Goal: Task Accomplishment & Management: Use online tool/utility

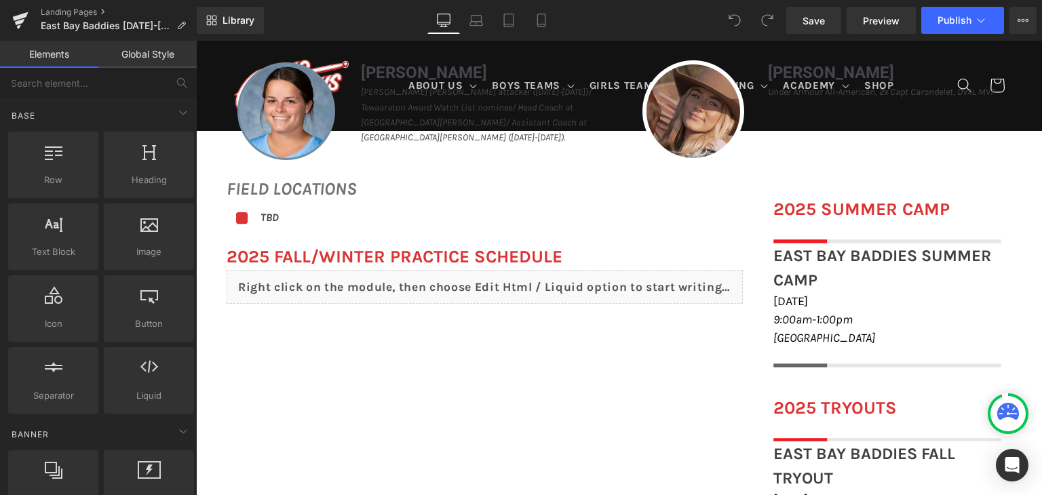
scroll to position [475, 0]
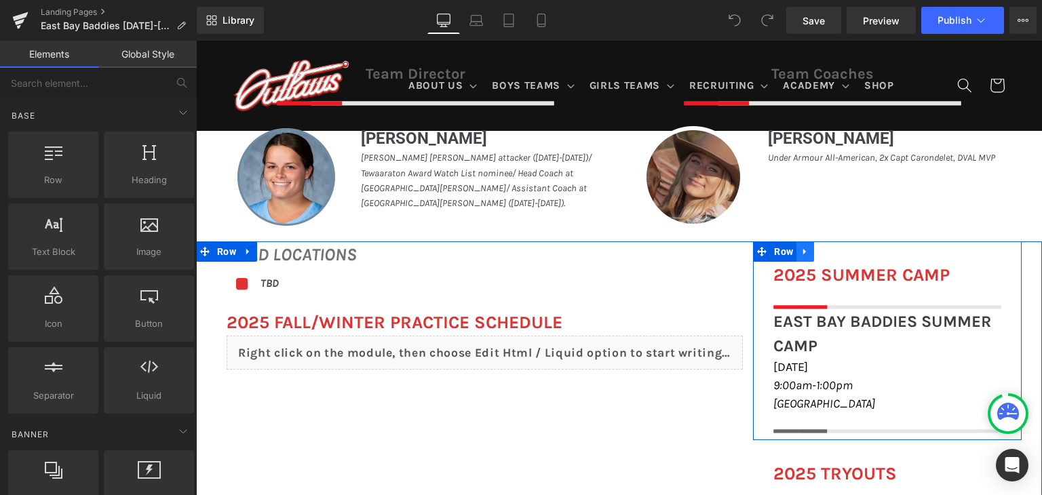
click at [800, 253] on icon at bounding box center [804, 252] width 9 height 10
click at [836, 255] on icon at bounding box center [840, 251] width 9 height 9
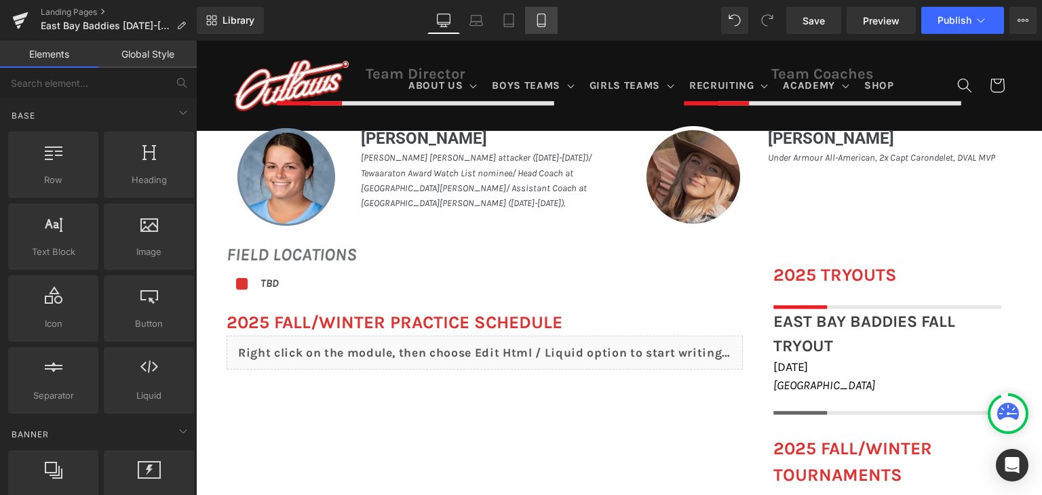
click at [543, 29] on link "Mobile" at bounding box center [541, 20] width 33 height 27
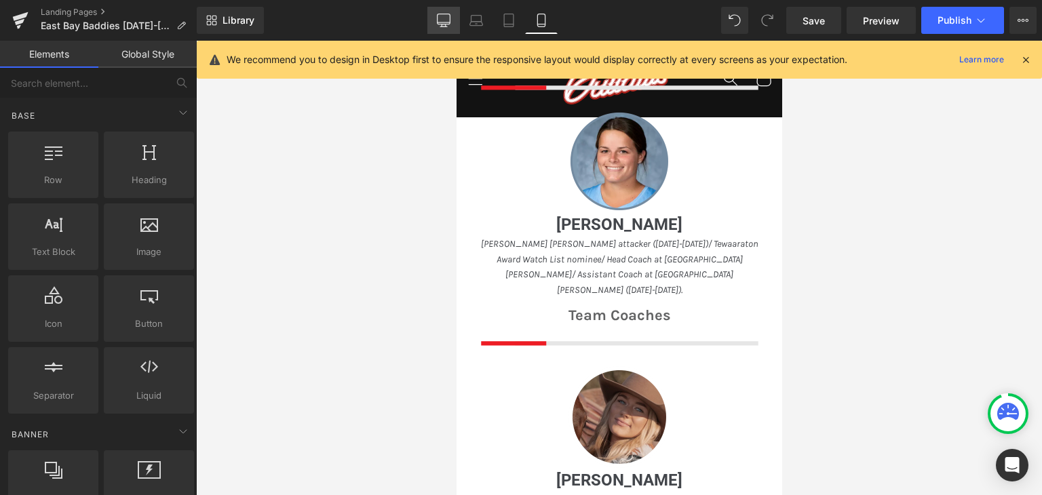
click at [437, 24] on icon at bounding box center [444, 21] width 14 height 14
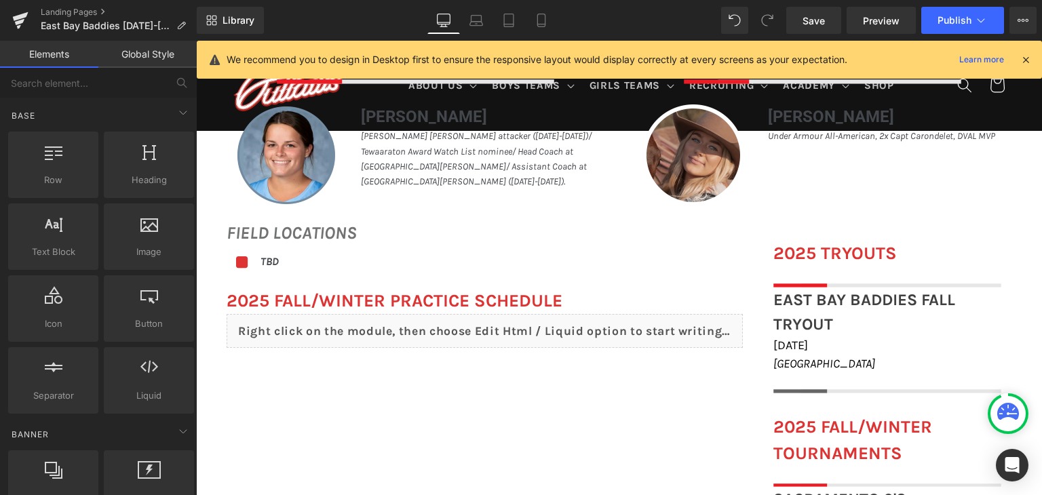
scroll to position [404, 0]
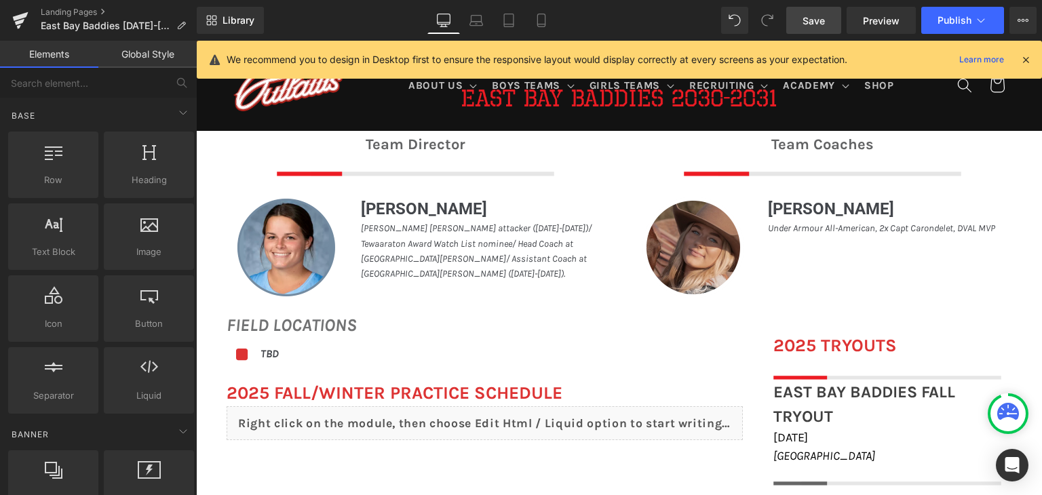
drag, startPoint x: 808, startPoint y: 20, endPoint x: 604, endPoint y: 217, distance: 283.9
click at [808, 20] on span "Save" at bounding box center [813, 21] width 22 height 14
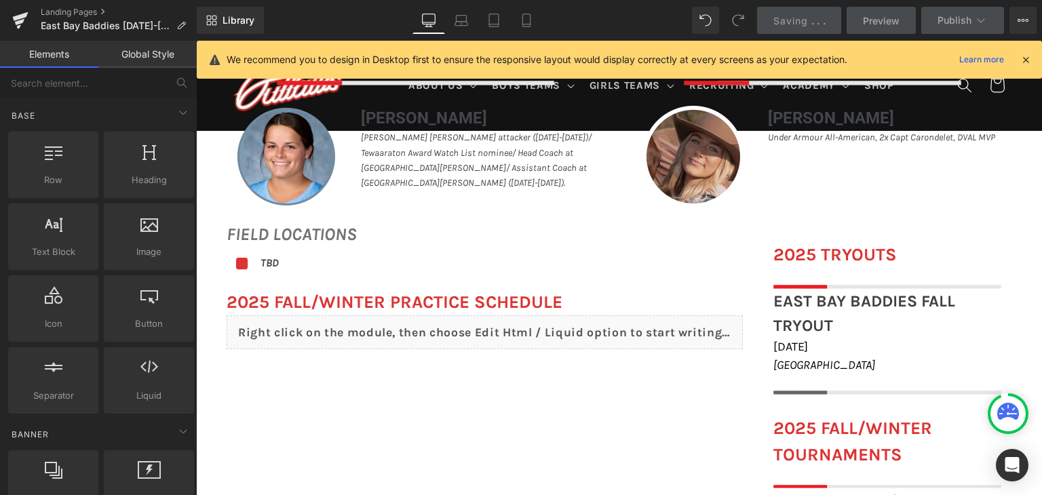
scroll to position [608, 0]
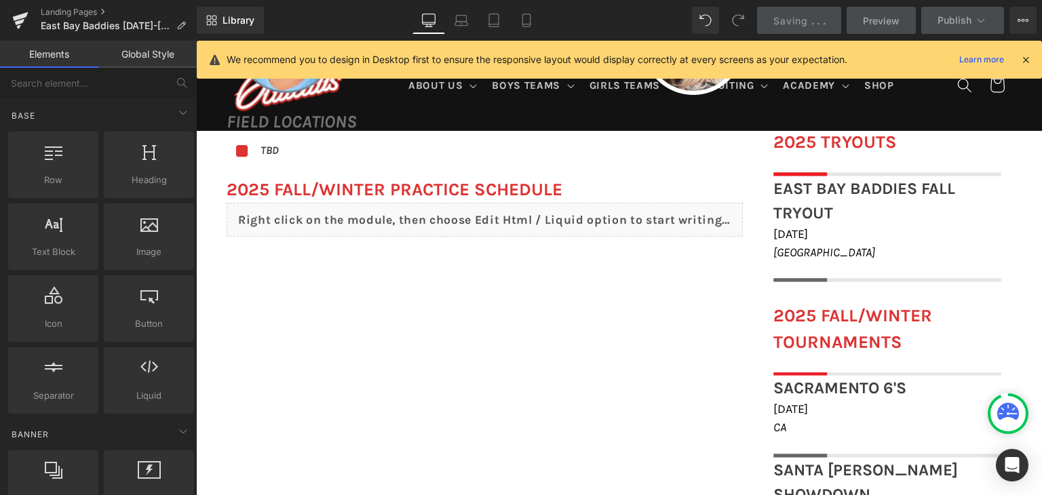
drag, startPoint x: 1025, startPoint y: 62, endPoint x: 828, endPoint y: 18, distance: 202.2
click at [1025, 62] on icon at bounding box center [1025, 60] width 12 height 12
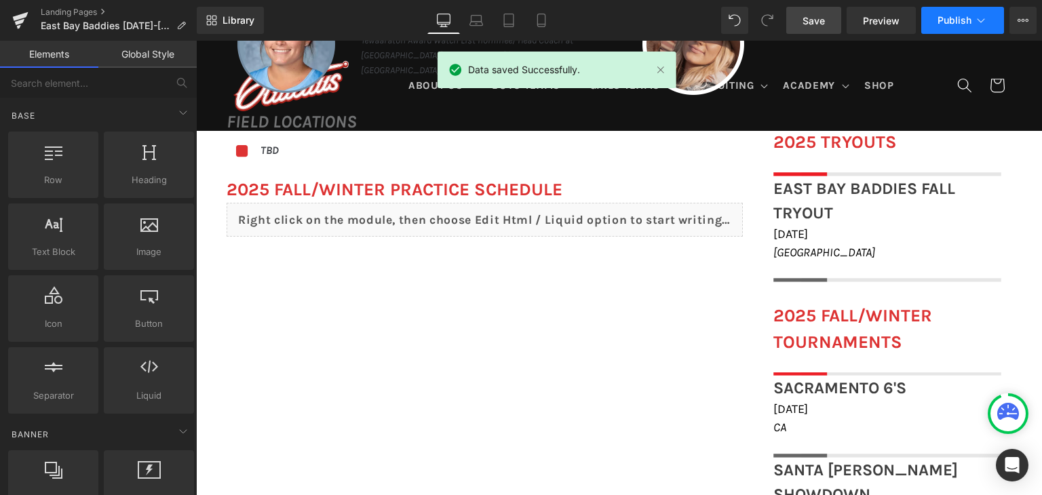
click at [944, 17] on span "Publish" at bounding box center [954, 20] width 34 height 11
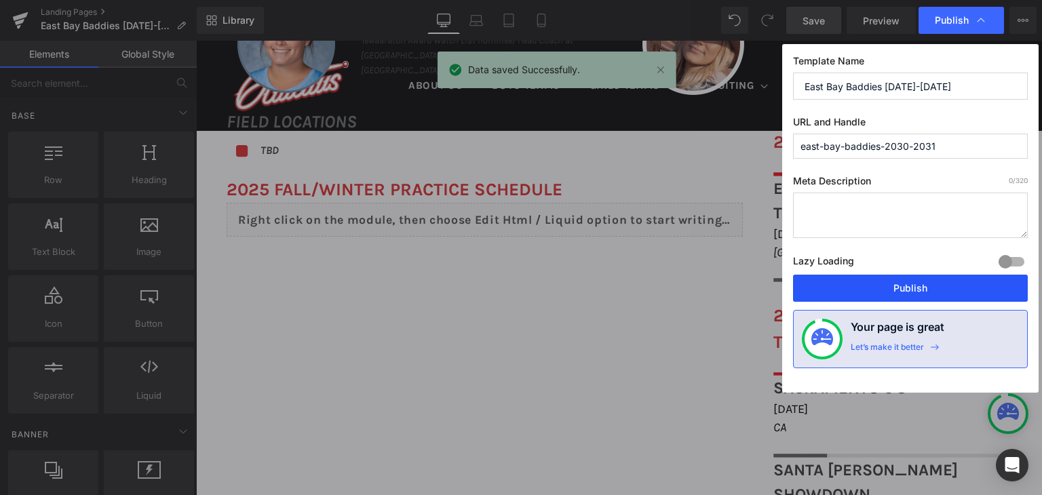
drag, startPoint x: 914, startPoint y: 288, endPoint x: 715, endPoint y: 248, distance: 202.2
click at [914, 288] on button "Publish" at bounding box center [910, 288] width 235 height 27
